Goal: Transaction & Acquisition: Purchase product/service

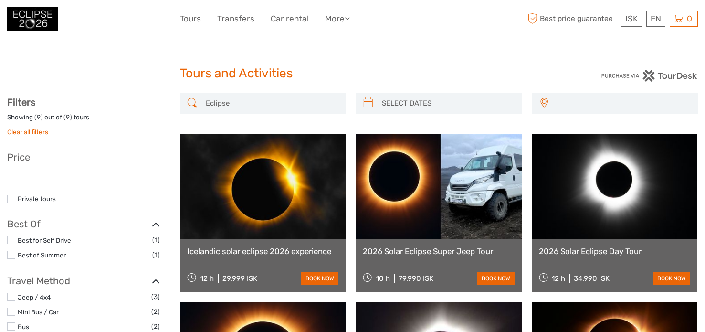
select select
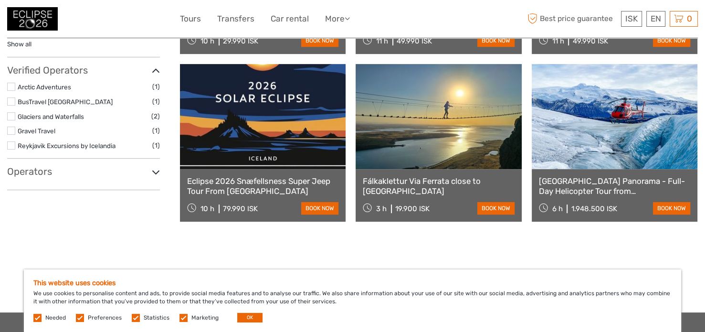
scroll to position [430, 0]
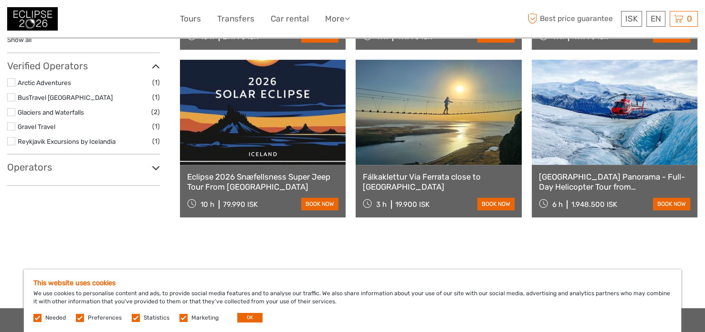
click at [248, 136] on link at bounding box center [263, 112] width 166 height 105
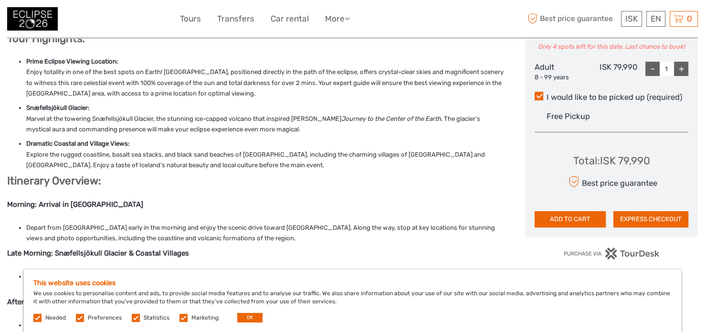
scroll to position [478, 0]
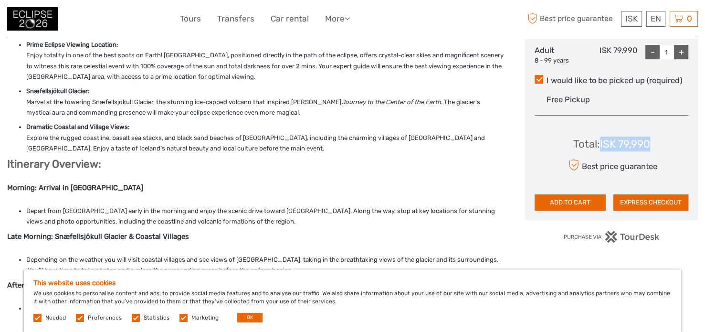
drag, startPoint x: 644, startPoint y: 156, endPoint x: 590, endPoint y: 159, distance: 54.5
click at [590, 159] on div "Total : ISK 79,990 Best price guarantee ADD TO CART EXPRESS CHECKOUT" at bounding box center [612, 166] width 154 height 87
copy div "ISK 79,990"
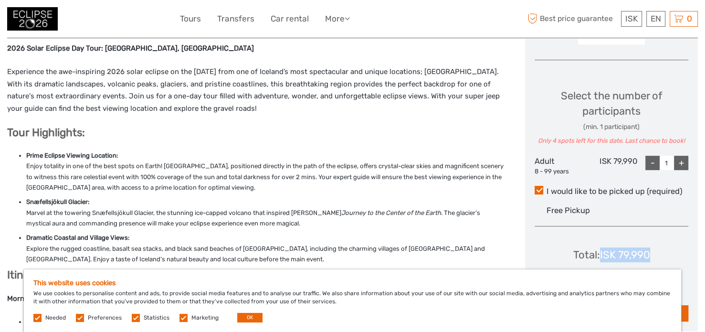
scroll to position [191, 0]
